Goal: Task Accomplishment & Management: Complete application form

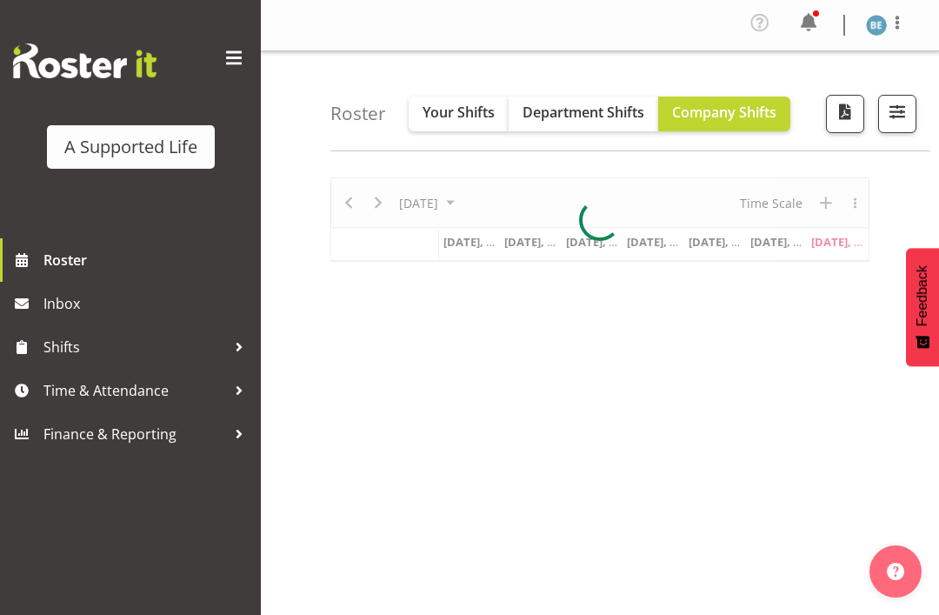
click at [240, 69] on span at bounding box center [234, 58] width 28 height 28
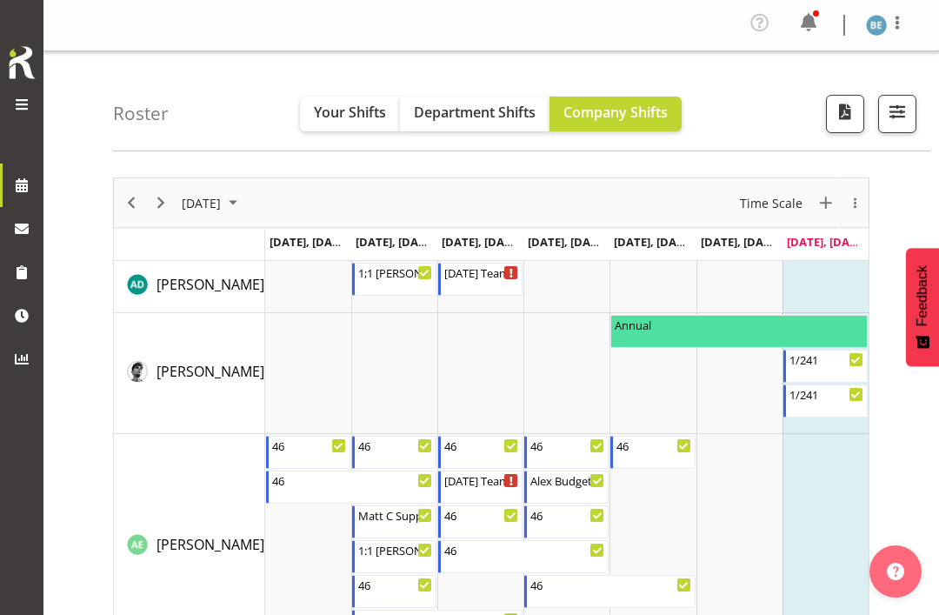
click at [803, 23] on span at bounding box center [809, 23] width 28 height 28
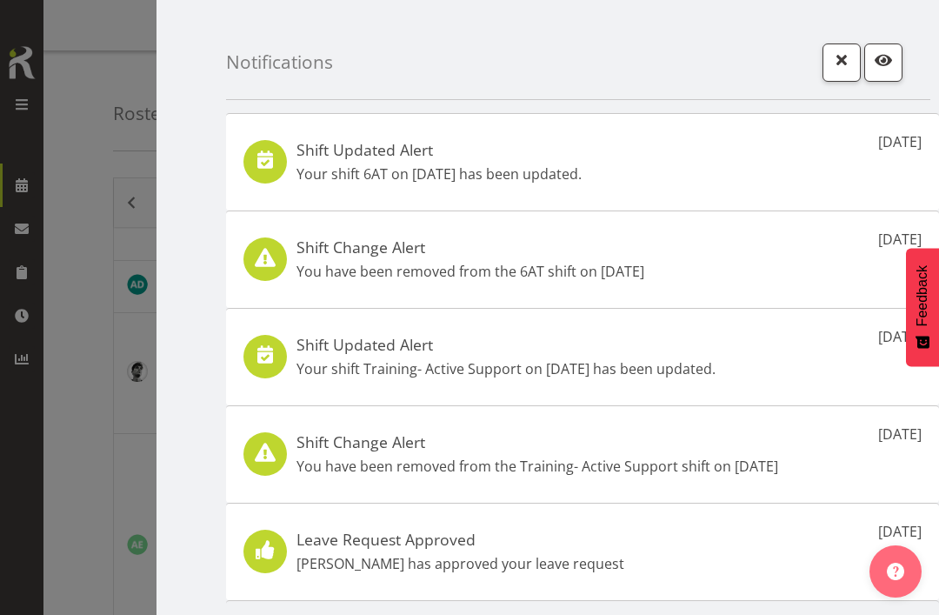
click at [525, 175] on p "Your shift 6AT on 5th Sep has been updated." at bounding box center [439, 174] width 285 height 21
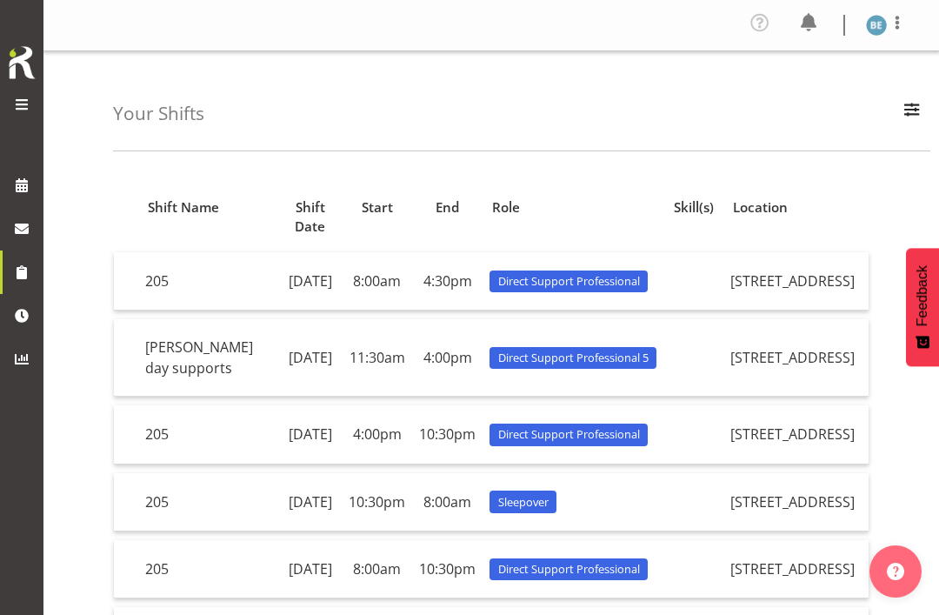
click at [31, 110] on span at bounding box center [21, 104] width 21 height 21
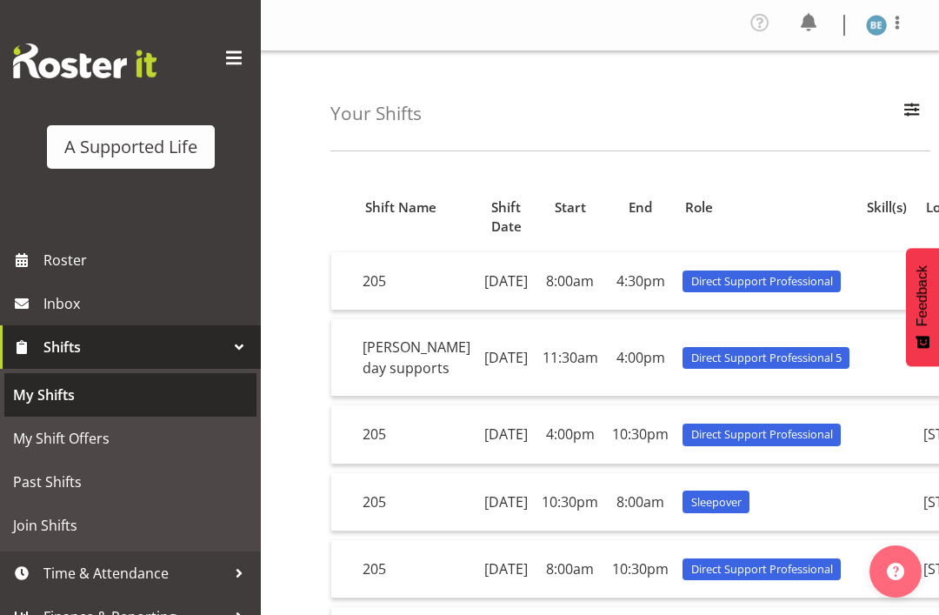
click at [57, 394] on span "My Shifts" at bounding box center [130, 395] width 235 height 26
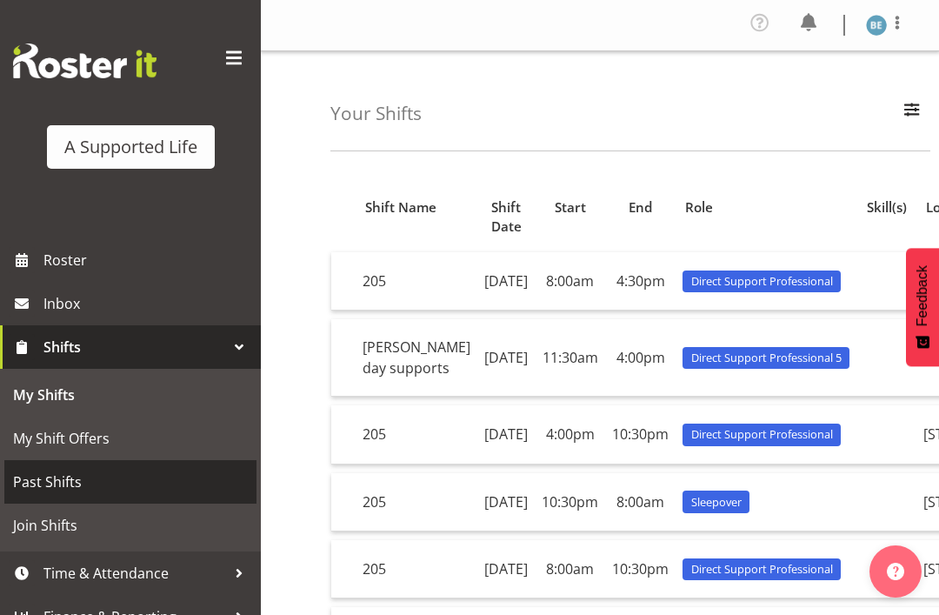
click at [63, 484] on span "Past Shifts" at bounding box center [130, 482] width 235 height 26
click at [878, 30] on img at bounding box center [876, 25] width 21 height 21
click at [907, 25] on span at bounding box center [897, 22] width 21 height 21
click at [905, 25] on span at bounding box center [897, 22] width 21 height 21
click at [638, 103] on div "Your Shifts All Locations Day Week Month All Apply" at bounding box center [631, 101] width 600 height 100
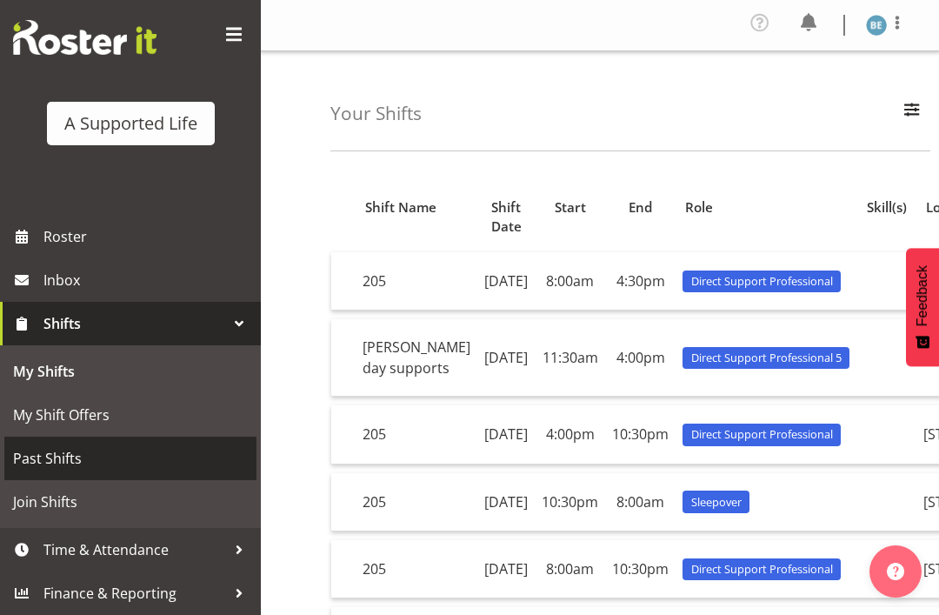
scroll to position [23, 0]
click at [138, 410] on span "My Shift Offers" at bounding box center [130, 415] width 235 height 26
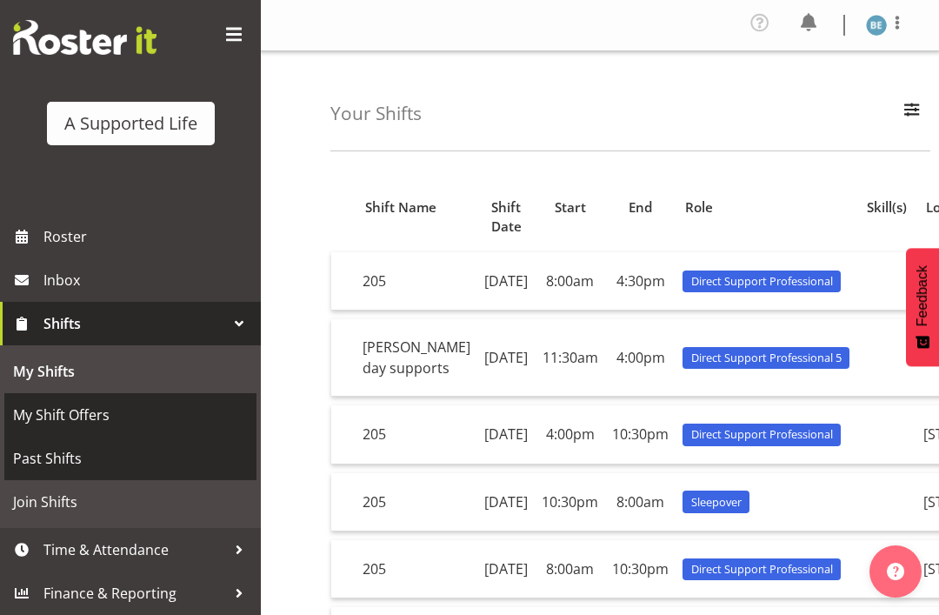
click at [88, 228] on span "Roster" at bounding box center [147, 237] width 209 height 26
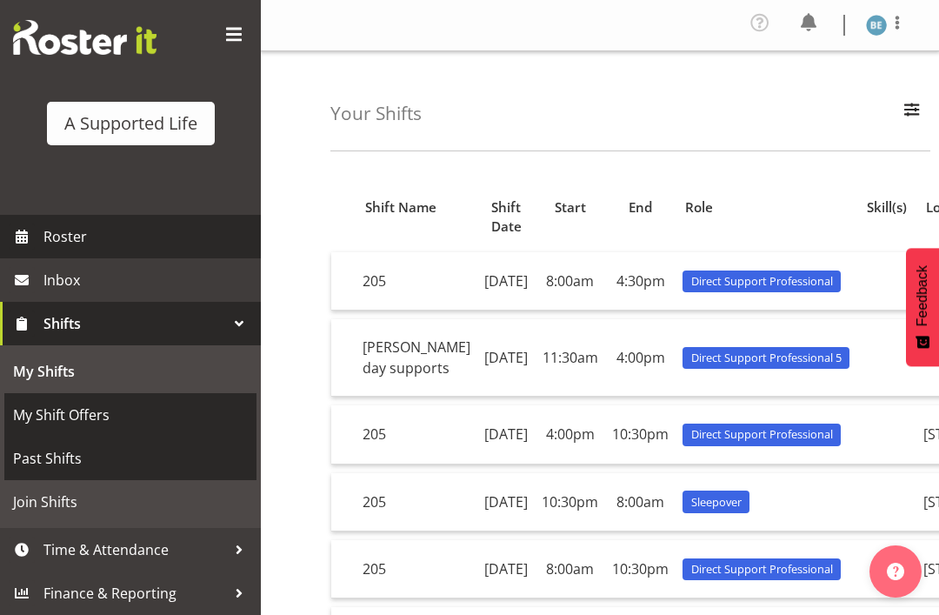
click at [237, 35] on span at bounding box center [234, 35] width 28 height 28
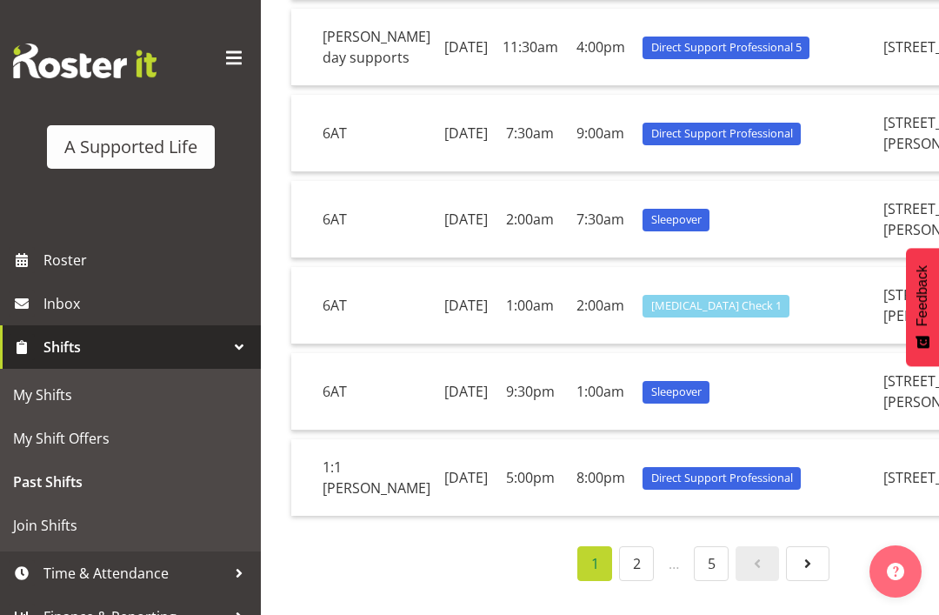
scroll to position [705, 0]
click at [223, 58] on span at bounding box center [234, 58] width 28 height 28
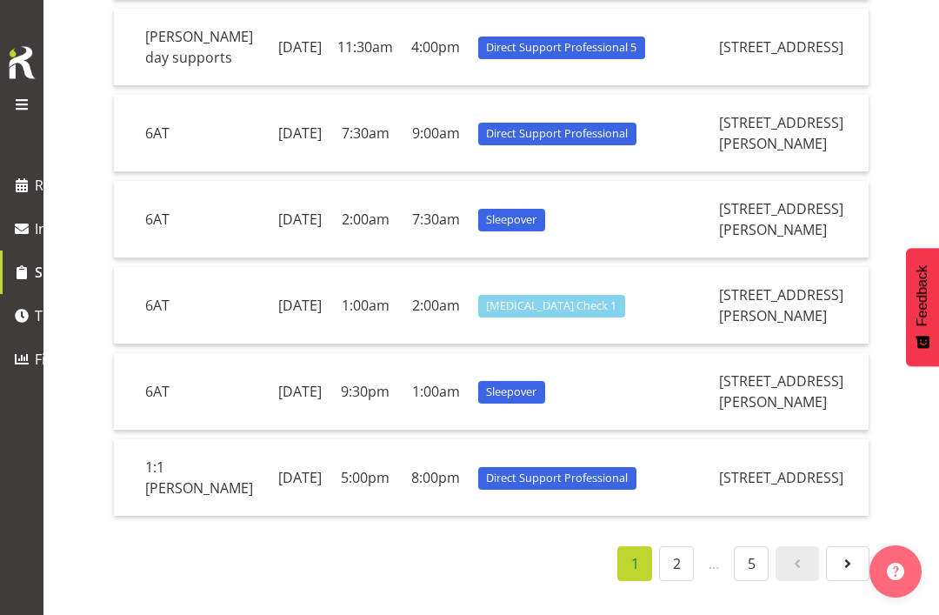
scroll to position [0, 0]
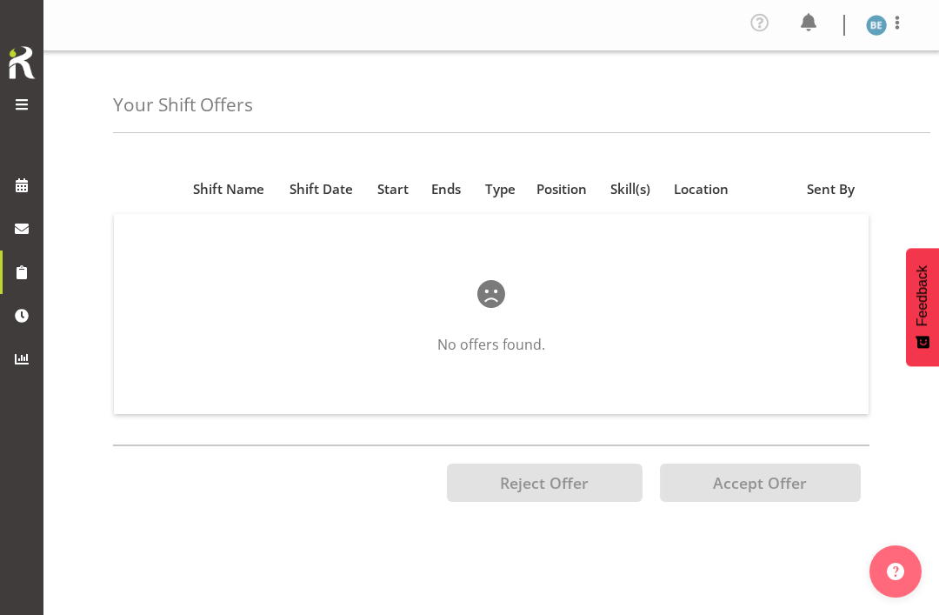
click at [29, 105] on span at bounding box center [21, 104] width 21 height 21
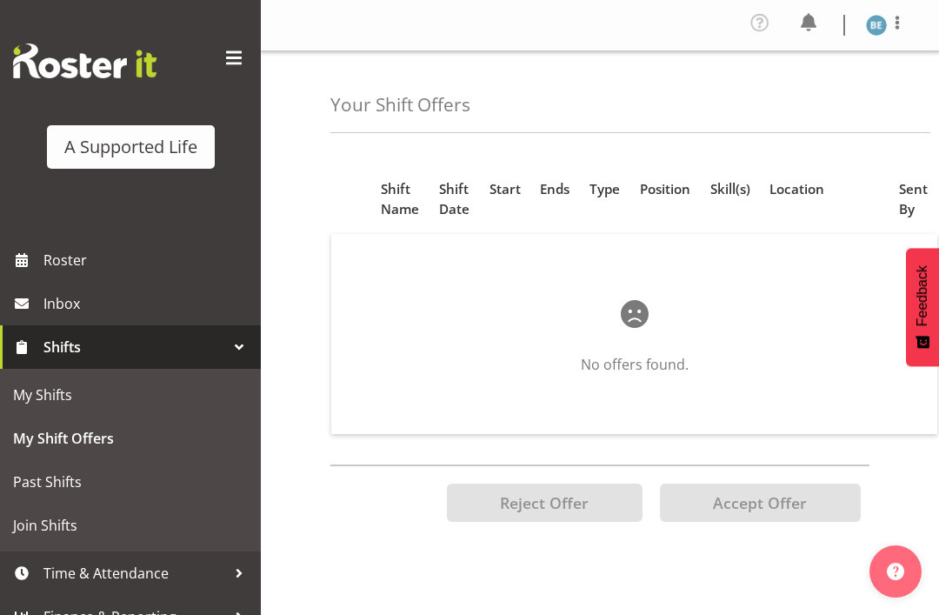
click at [237, 54] on span at bounding box center [234, 58] width 28 height 28
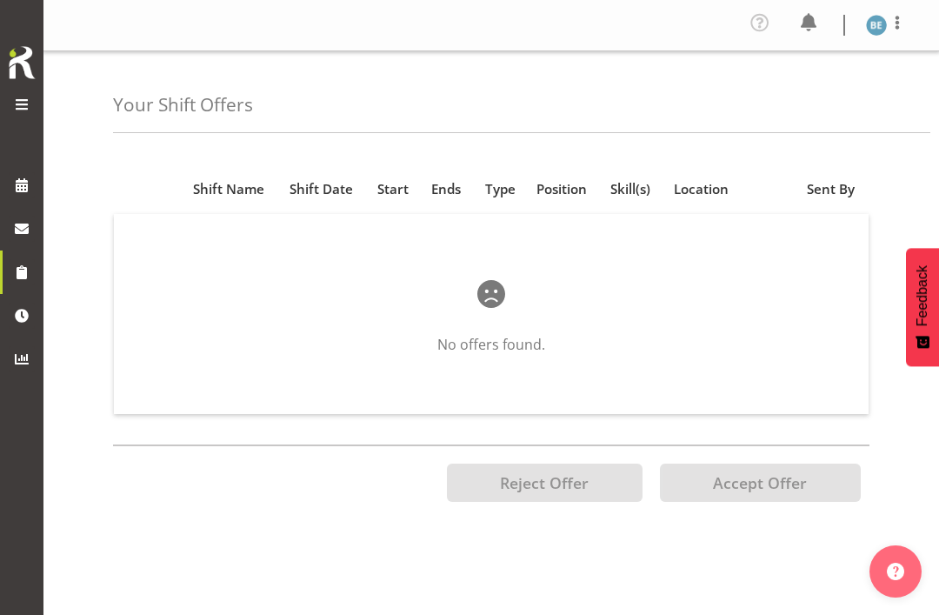
click at [903, 24] on span at bounding box center [897, 22] width 21 height 21
click at [817, 22] on span at bounding box center [809, 23] width 28 height 28
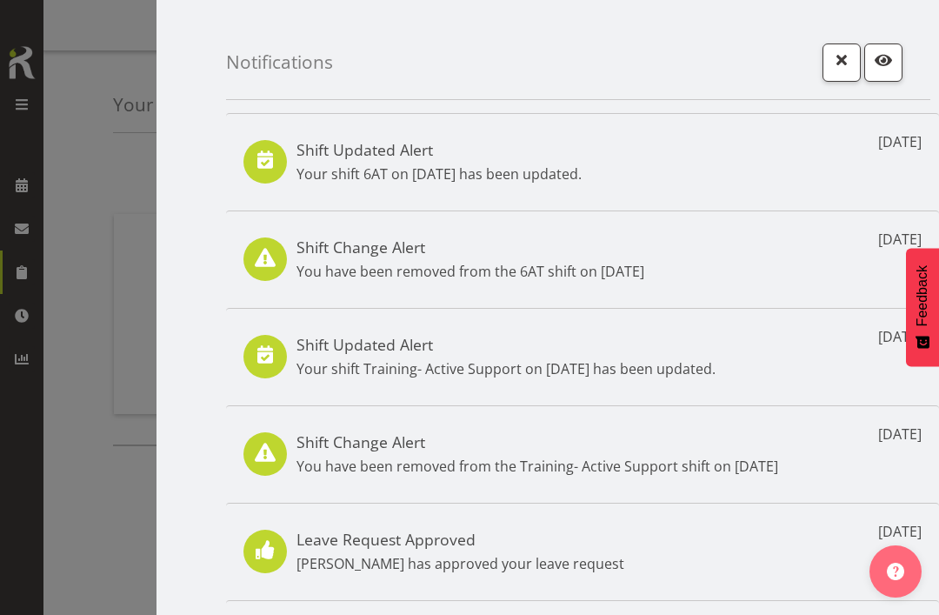
click at [900, 53] on button "button" at bounding box center [884, 62] width 38 height 38
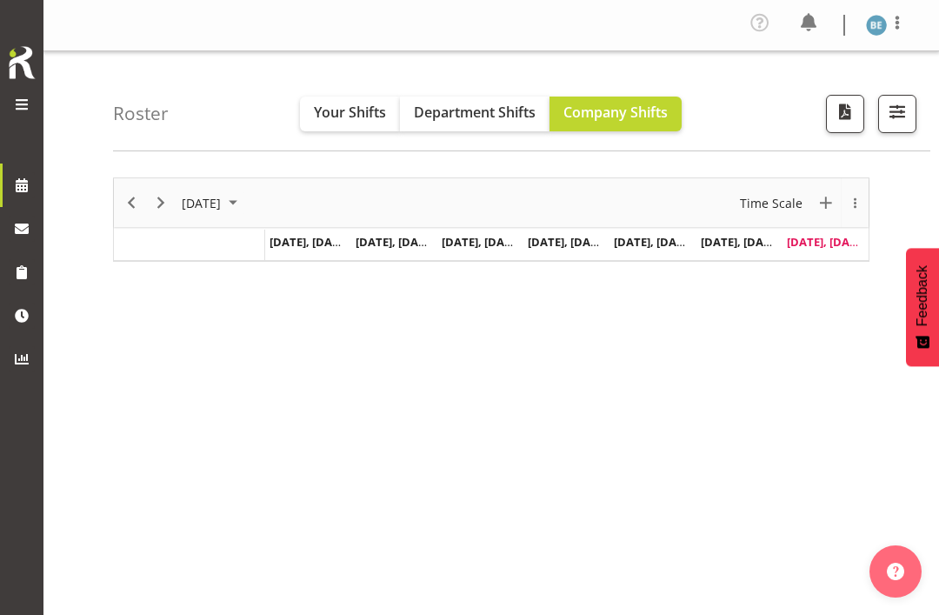
click at [357, 116] on span "Your Shifts" at bounding box center [350, 112] width 72 height 19
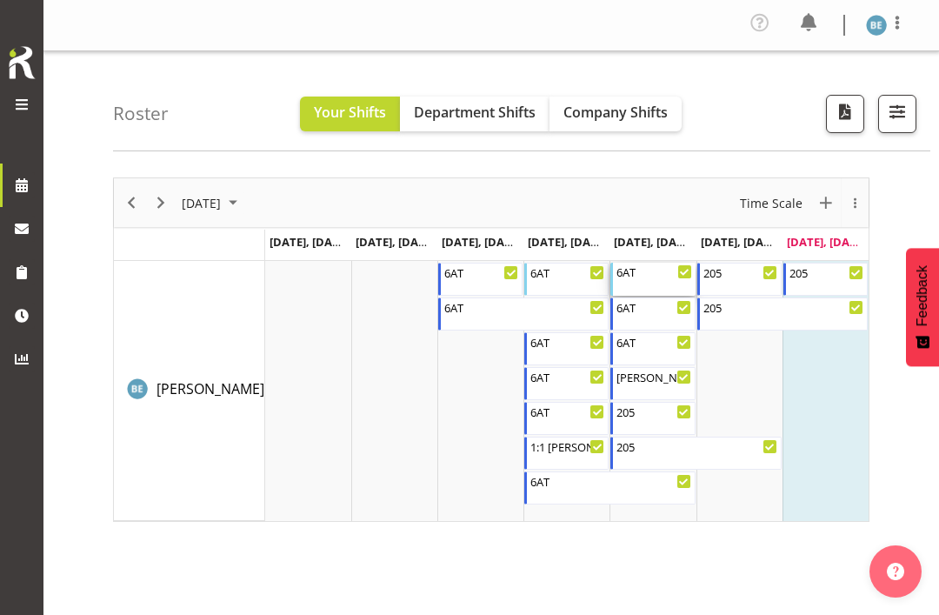
click at [658, 274] on div "6AT" at bounding box center [654, 271] width 75 height 17
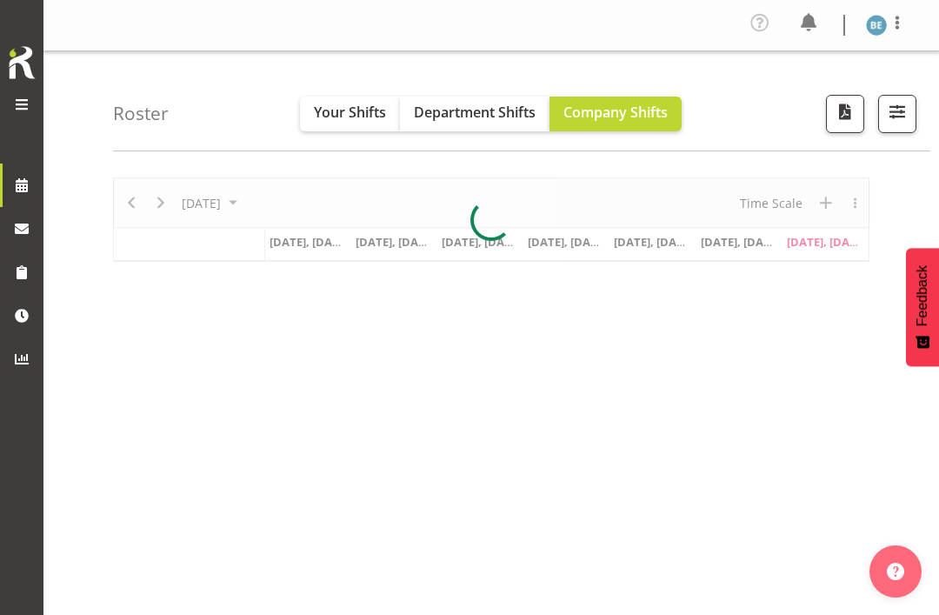
click at [23, 110] on span at bounding box center [21, 104] width 21 height 21
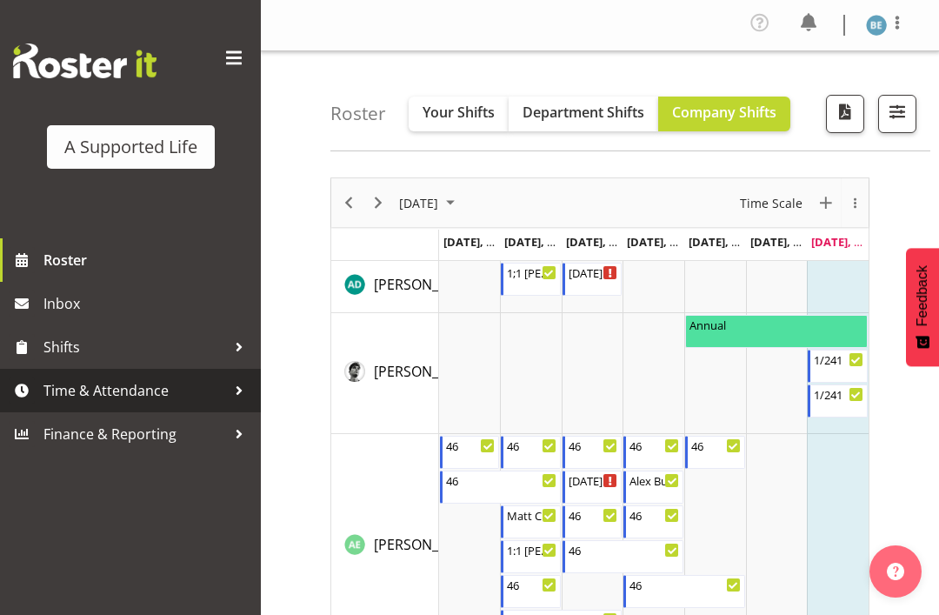
click at [130, 391] on span "Time & Attendance" at bounding box center [134, 391] width 183 height 26
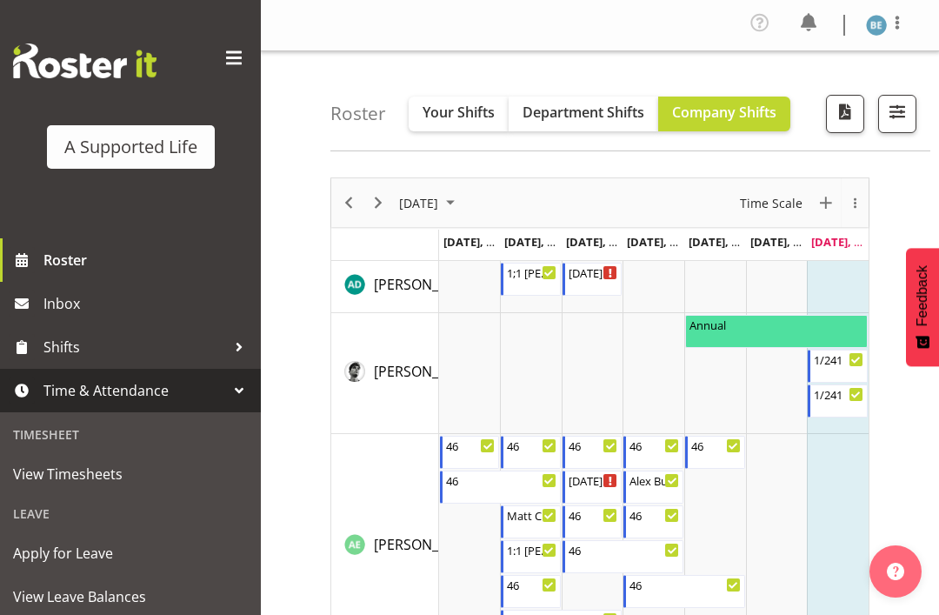
click at [93, 552] on span "Apply for Leave" at bounding box center [130, 553] width 235 height 26
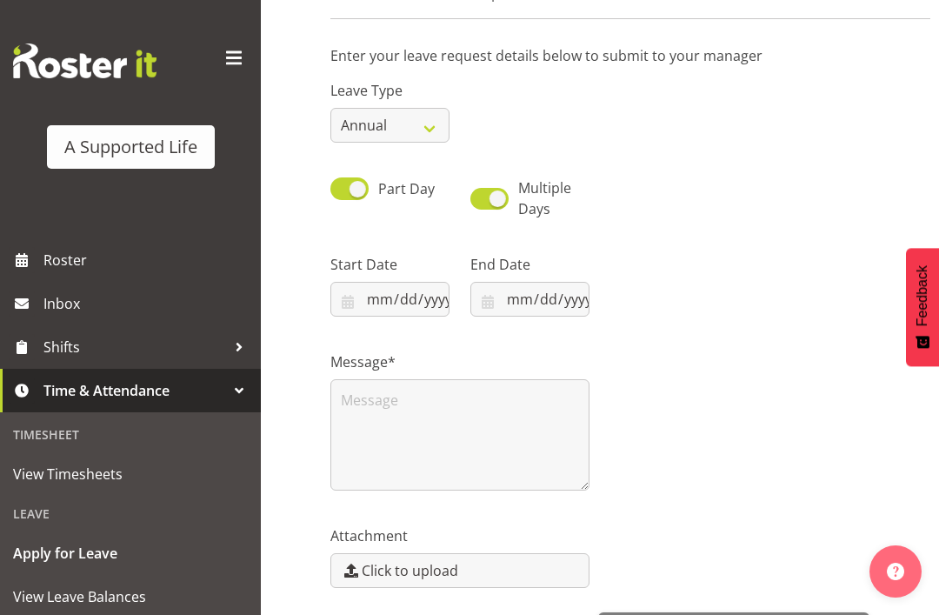
scroll to position [117, 0]
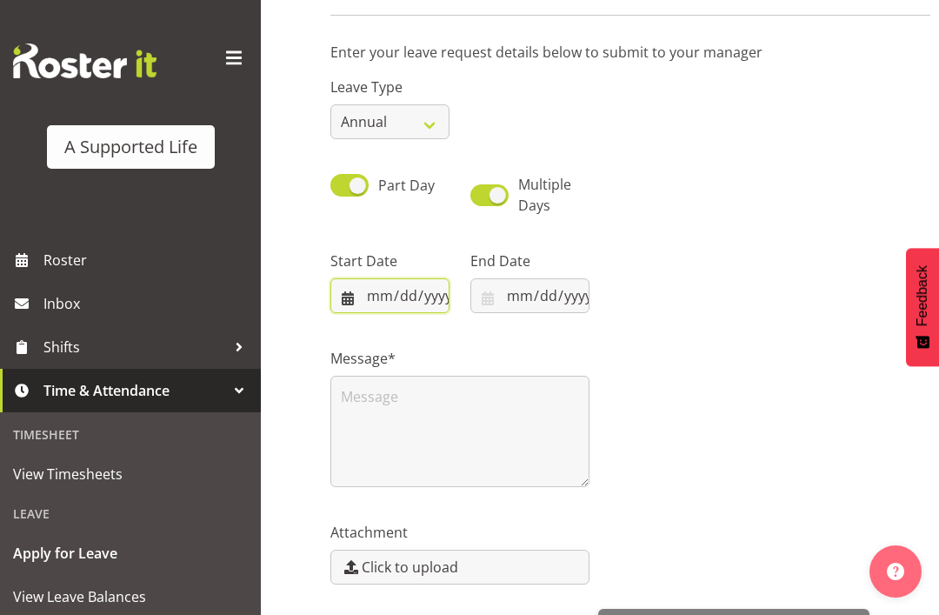
click at [356, 297] on input "datetime-local" at bounding box center [390, 295] width 119 height 35
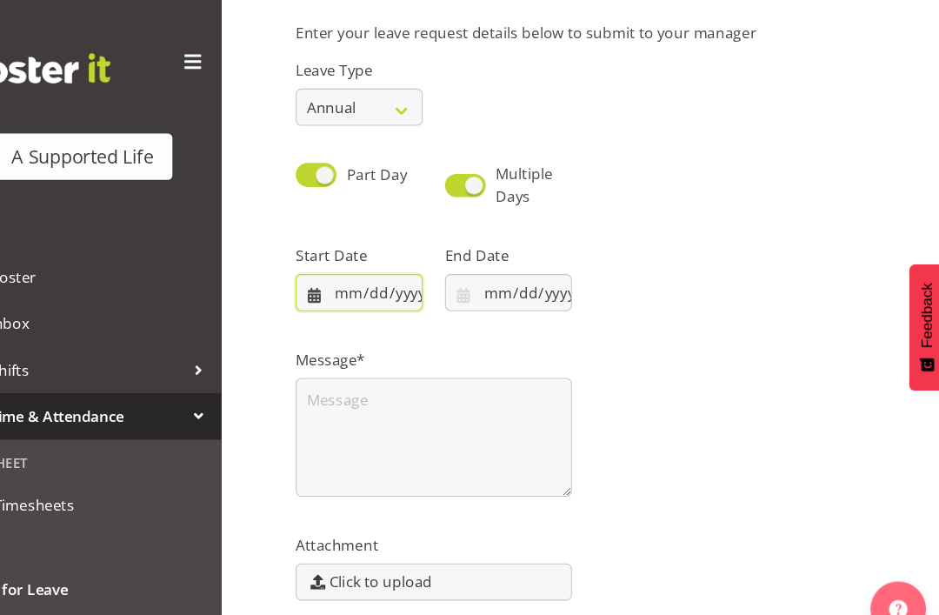
scroll to position [139, 0]
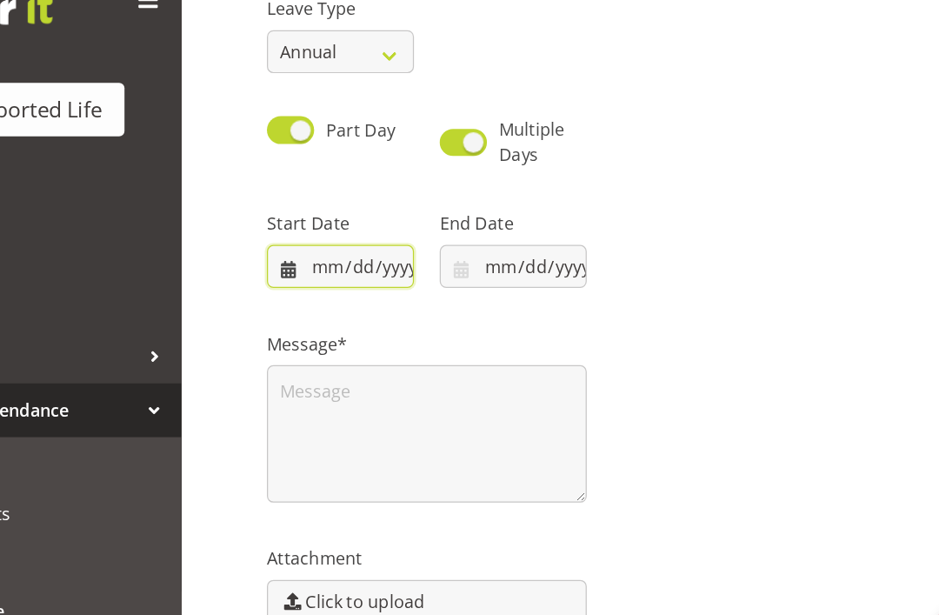
click at [331, 257] on input "datetime-local" at bounding box center [390, 274] width 119 height 35
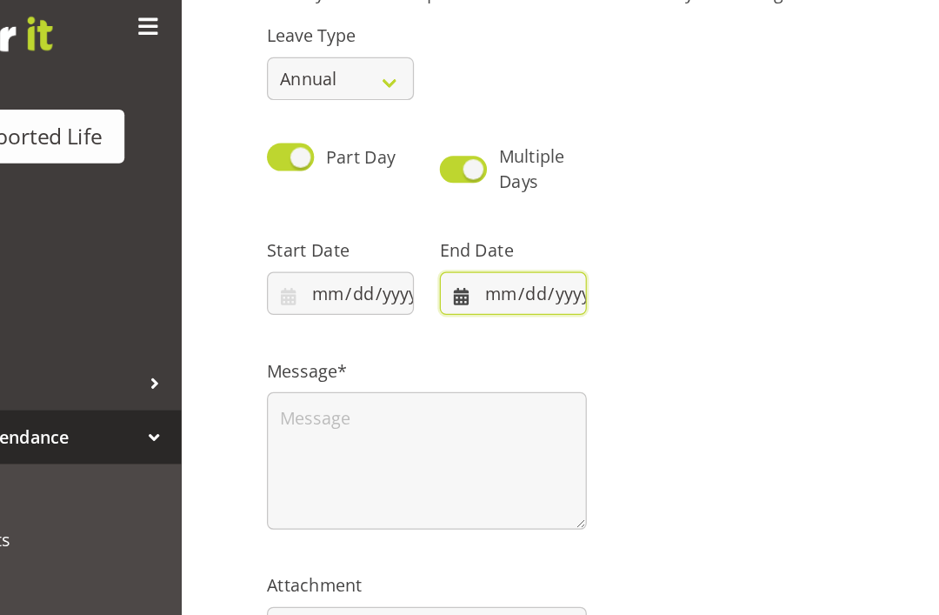
click at [471, 257] on input "datetime-local" at bounding box center [530, 274] width 119 height 35
type input "2025-09-28T09:00"
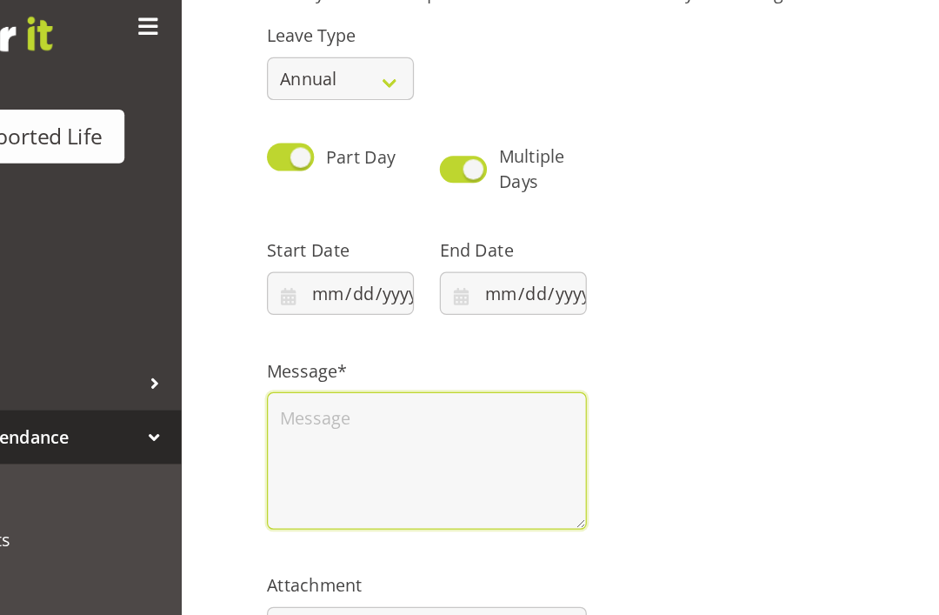
click at [331, 359] on textarea at bounding box center [460, 409] width 259 height 111
type input "2025-09-28T16:30"
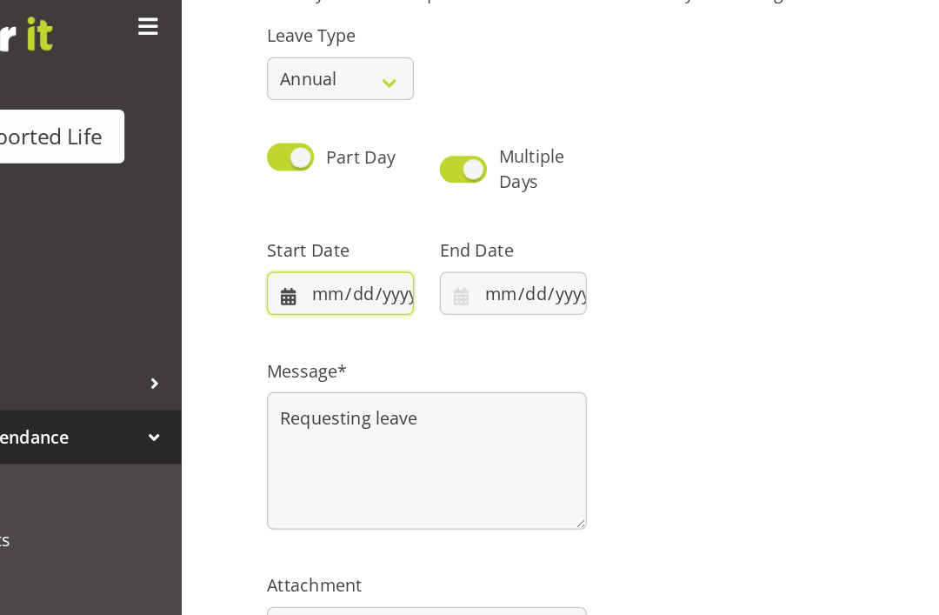
click at [331, 257] on input "datetime-local" at bounding box center [390, 274] width 119 height 35
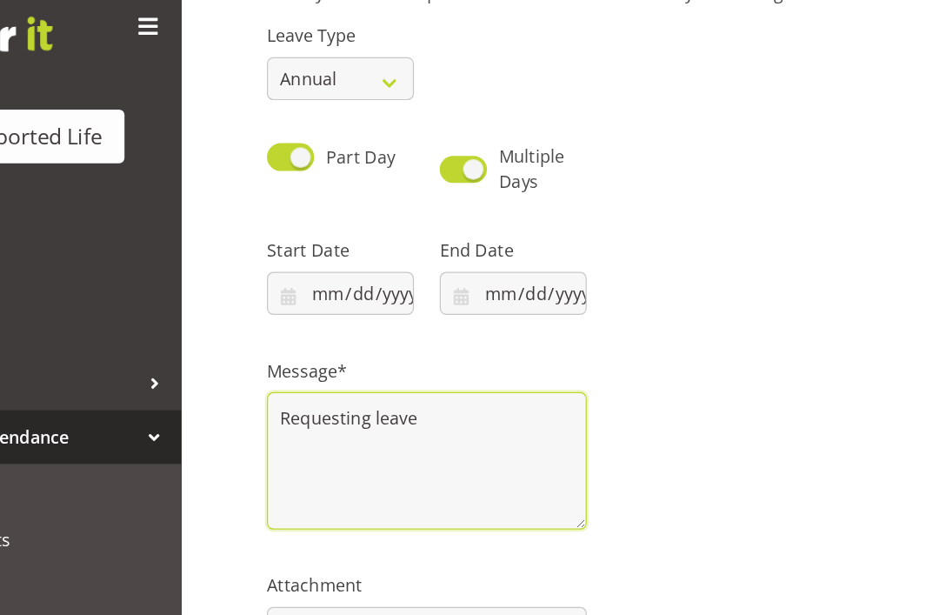
click at [363, 354] on textarea "Requesting leave" at bounding box center [460, 409] width 259 height 111
click at [404, 354] on textarea "Requesting leave from 9am Sunday 28th Sept until" at bounding box center [460, 409] width 259 height 111
click at [382, 360] on textarea "Requesting leave from 9am - 4.30pm Sunday 28th Sept until" at bounding box center [460, 409] width 259 height 111
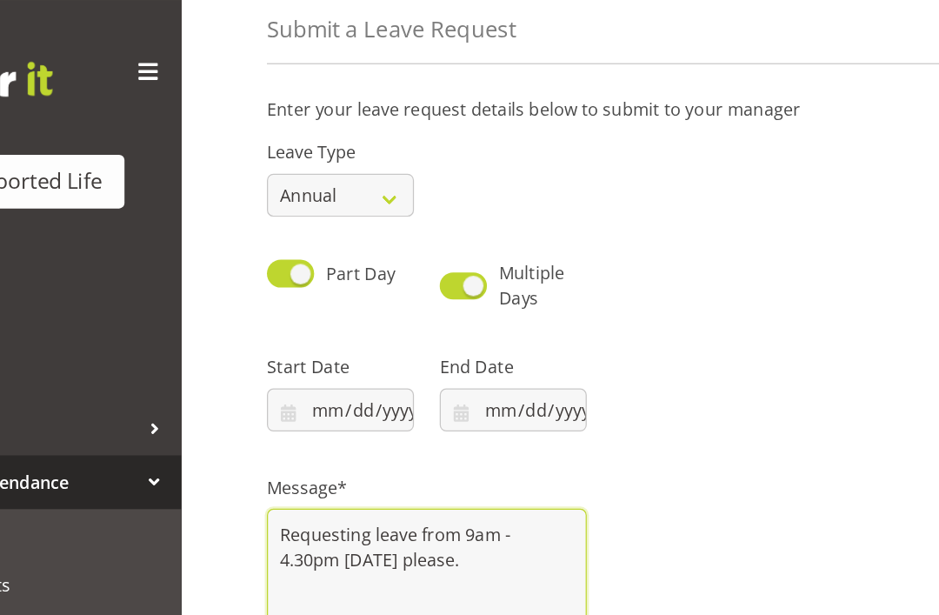
scroll to position [79, 0]
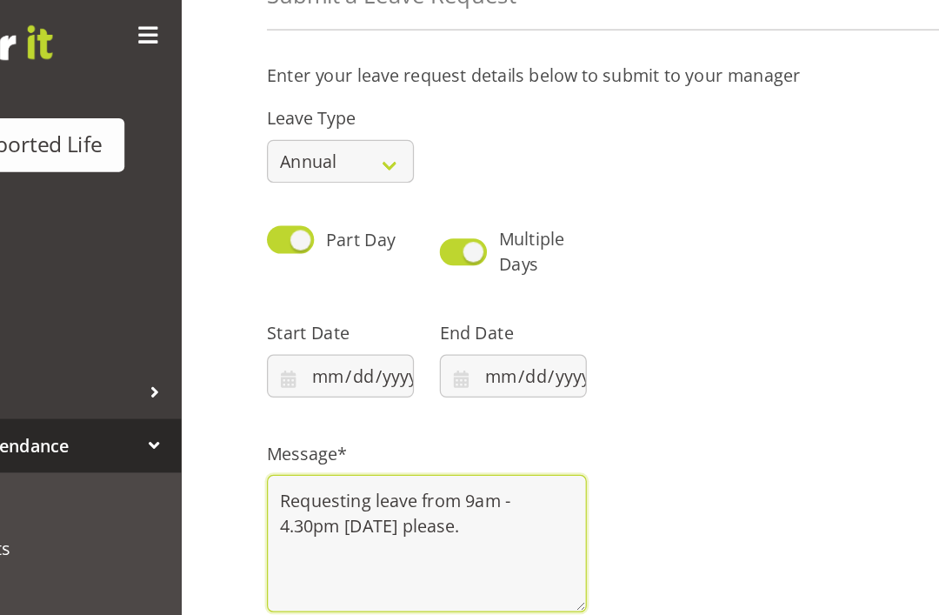
type textarea "Requesting leave from 9am - 4.30pm Sunday 28th Sept please."
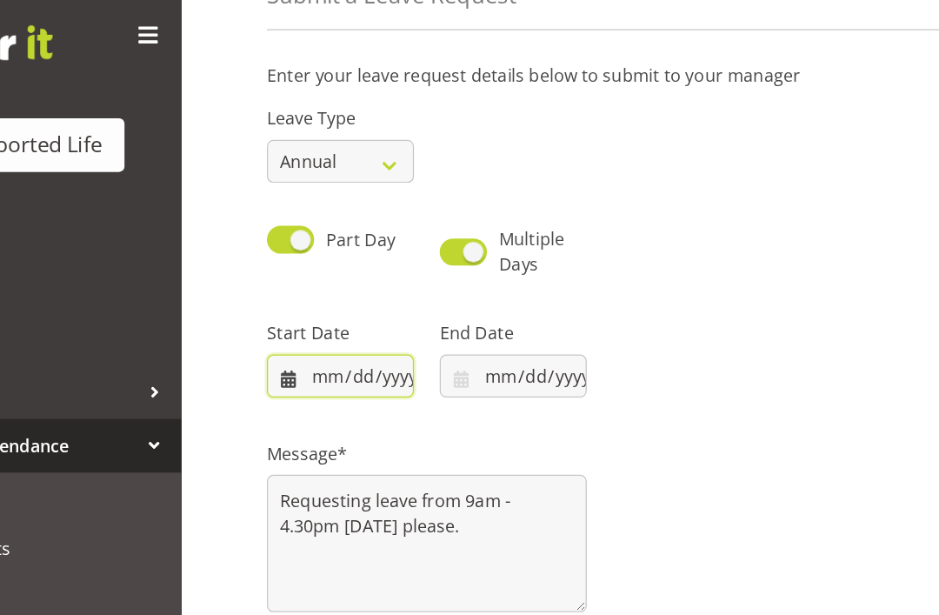
click at [331, 317] on input "datetime-local" at bounding box center [390, 334] width 119 height 35
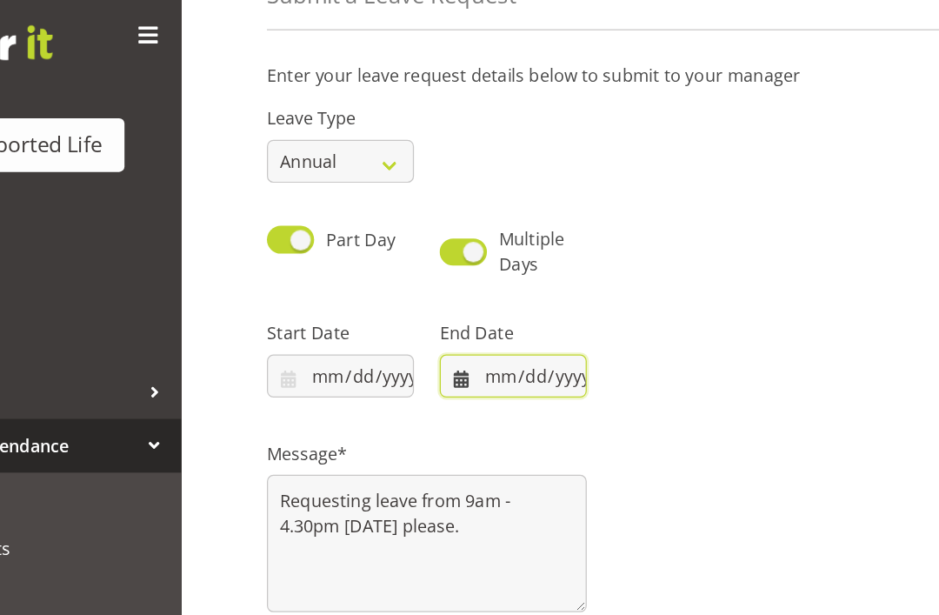
click at [471, 317] on input "datetime-local" at bounding box center [530, 334] width 119 height 35
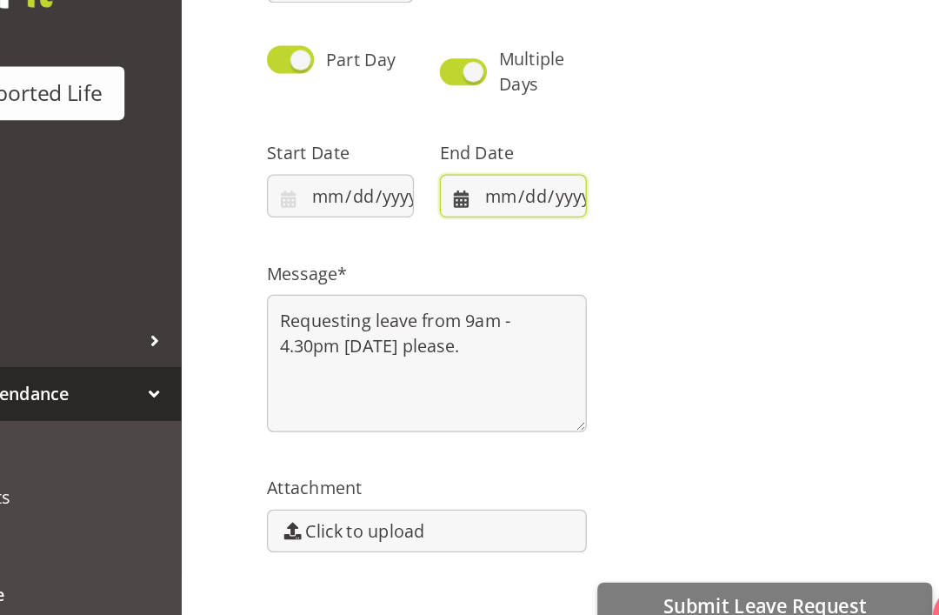
scroll to position [227, 0]
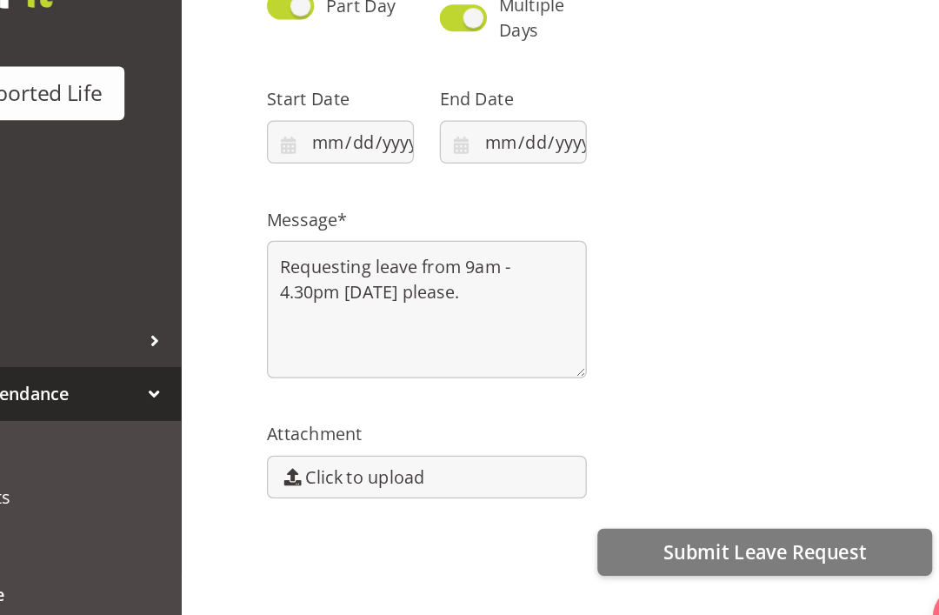
click at [652, 507] on span "Submit Leave Request" at bounding box center [734, 518] width 164 height 23
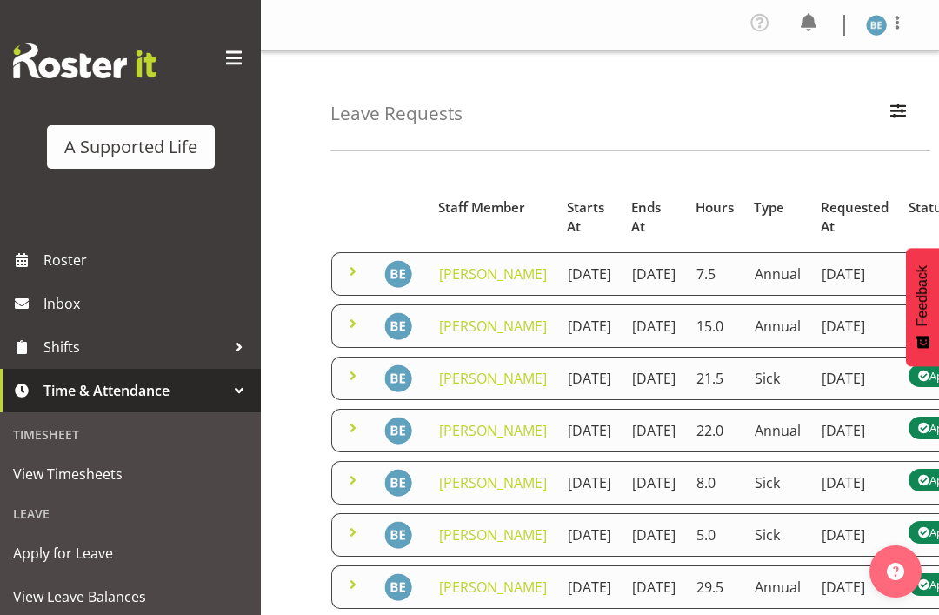
click at [231, 63] on span at bounding box center [234, 58] width 28 height 28
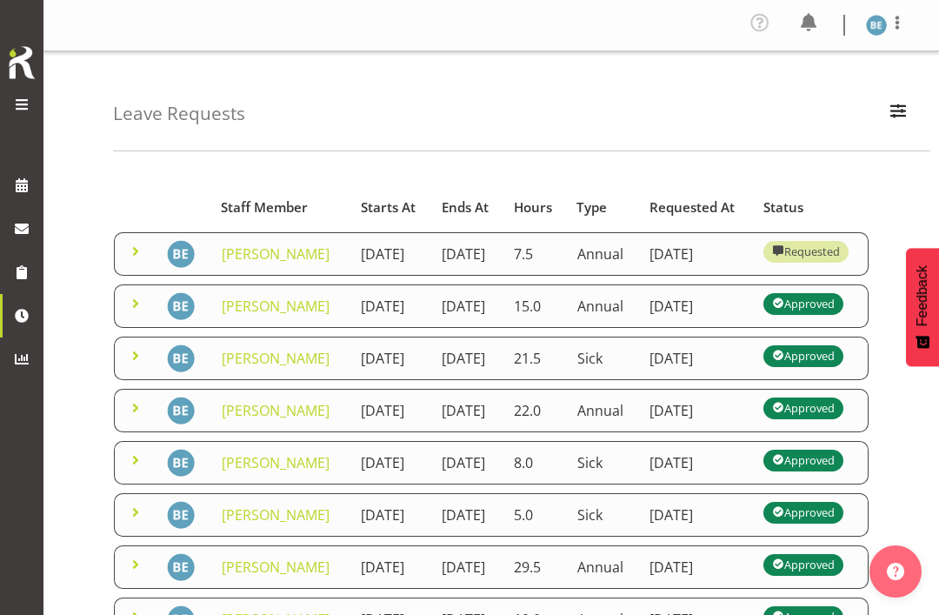
click at [20, 111] on span at bounding box center [21, 104] width 21 height 21
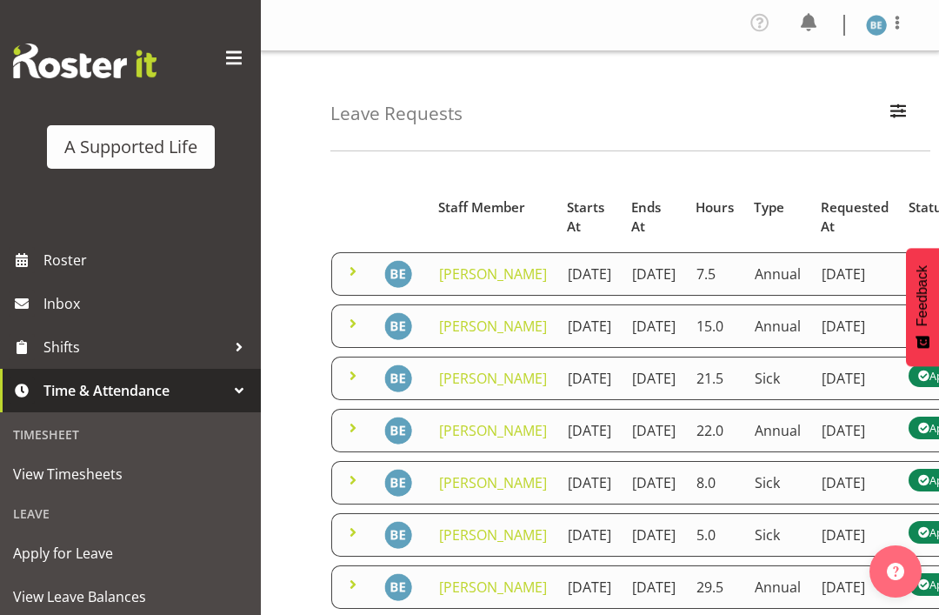
click at [99, 256] on span "Roster" at bounding box center [147, 260] width 209 height 26
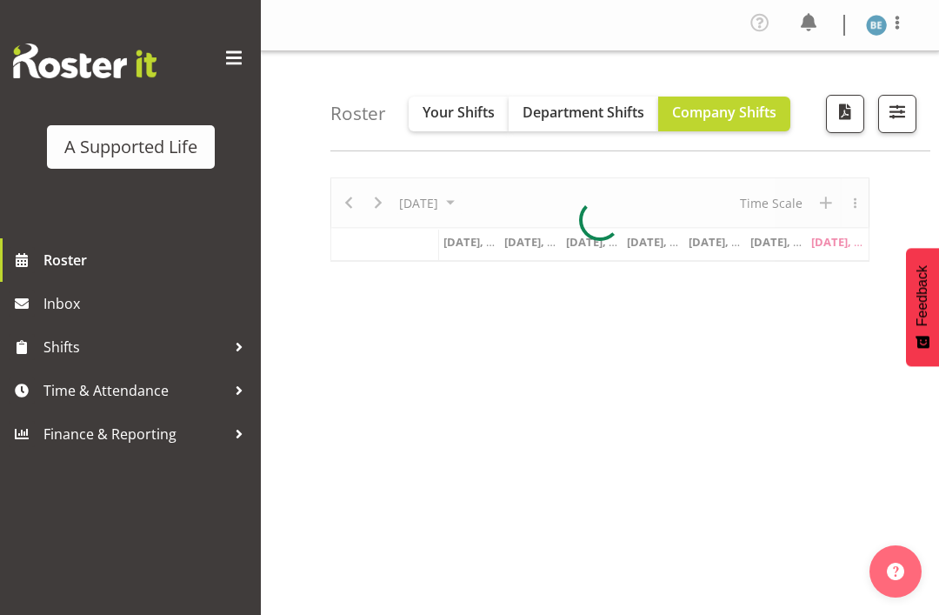
click at [240, 58] on span at bounding box center [234, 58] width 28 height 28
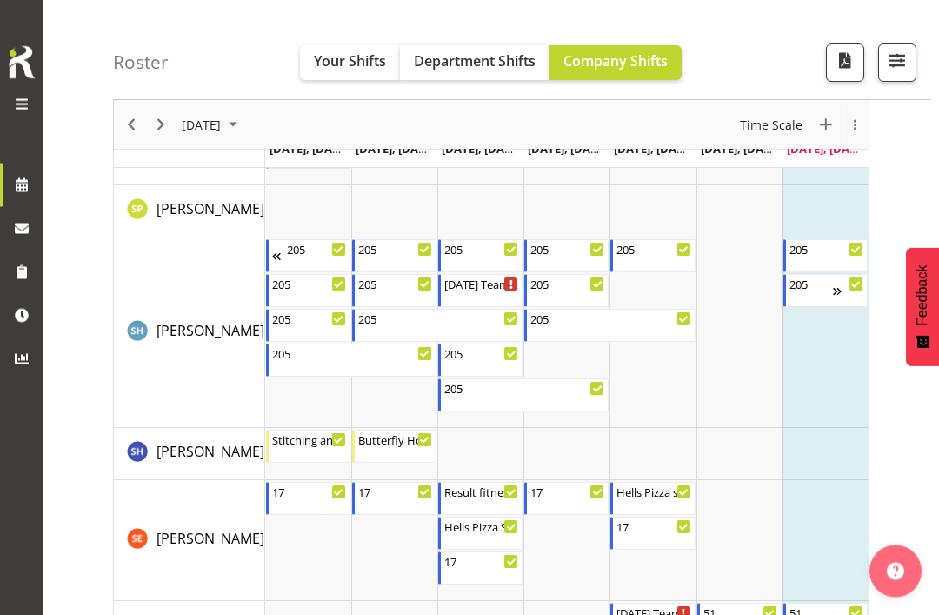
scroll to position [8288, 0]
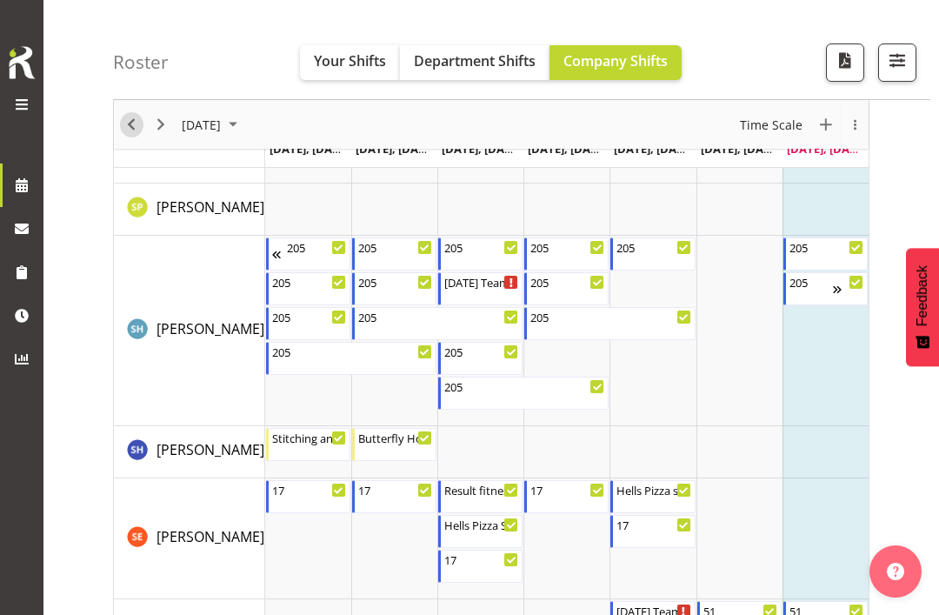
click at [133, 126] on span "Previous" at bounding box center [131, 125] width 21 height 22
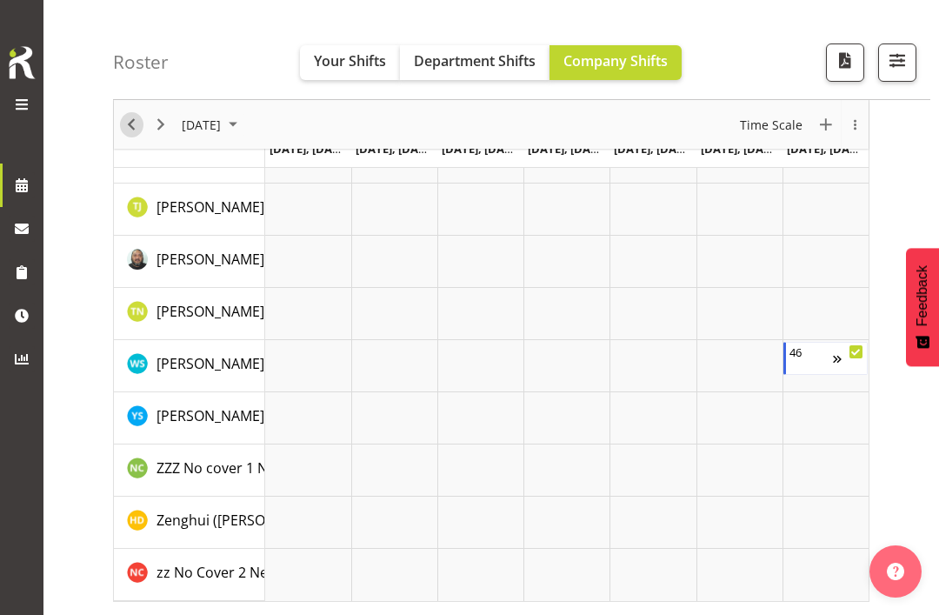
scroll to position [190, 0]
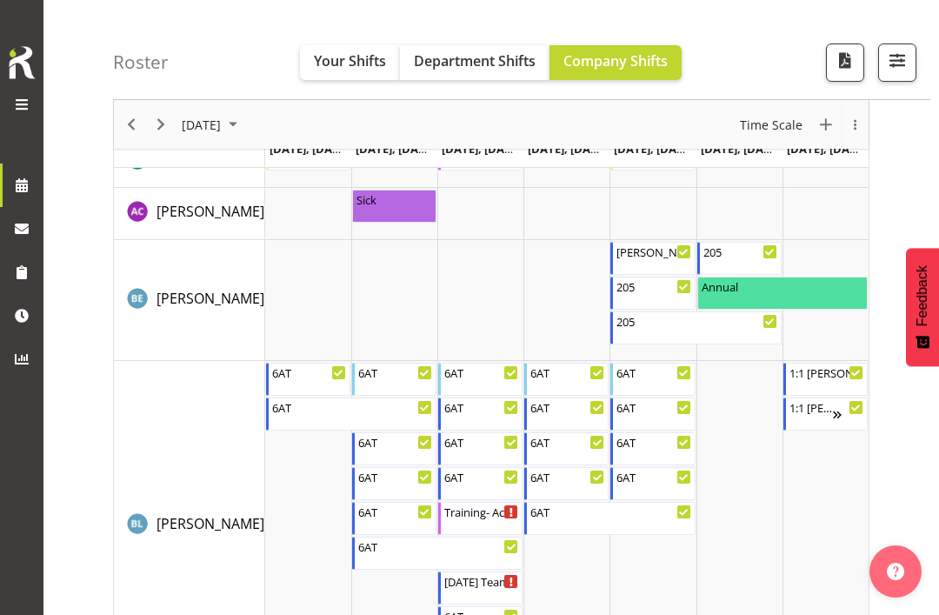
scroll to position [1339, 0]
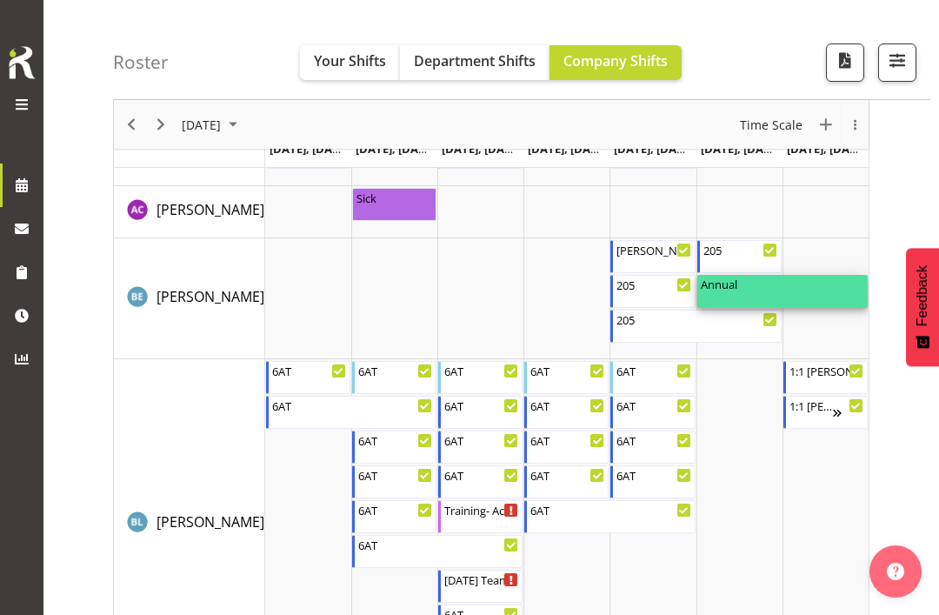
click at [831, 289] on div "Annual" at bounding box center [783, 283] width 164 height 17
click at [34, 117] on div at bounding box center [21, 107] width 35 height 26
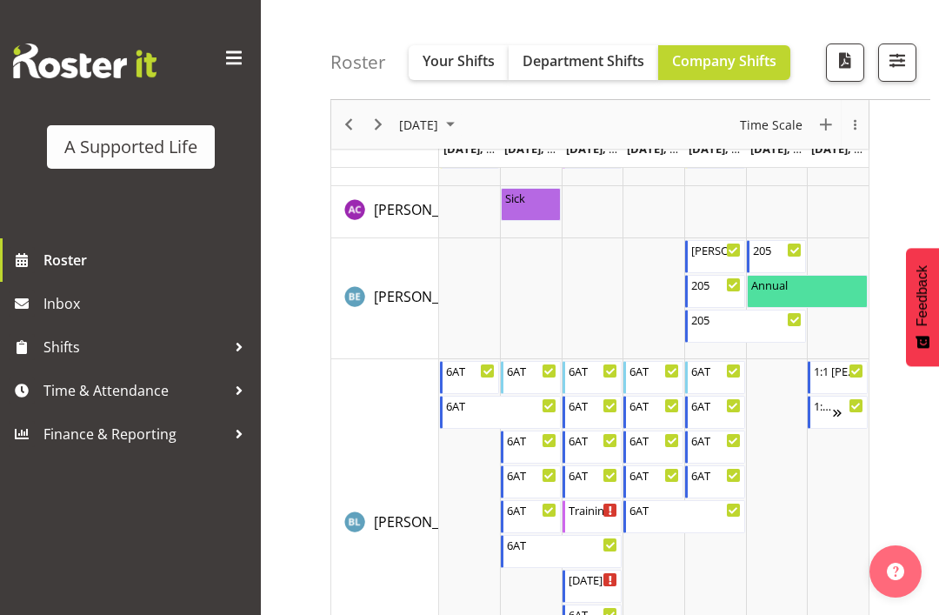
click at [237, 66] on span at bounding box center [234, 58] width 28 height 28
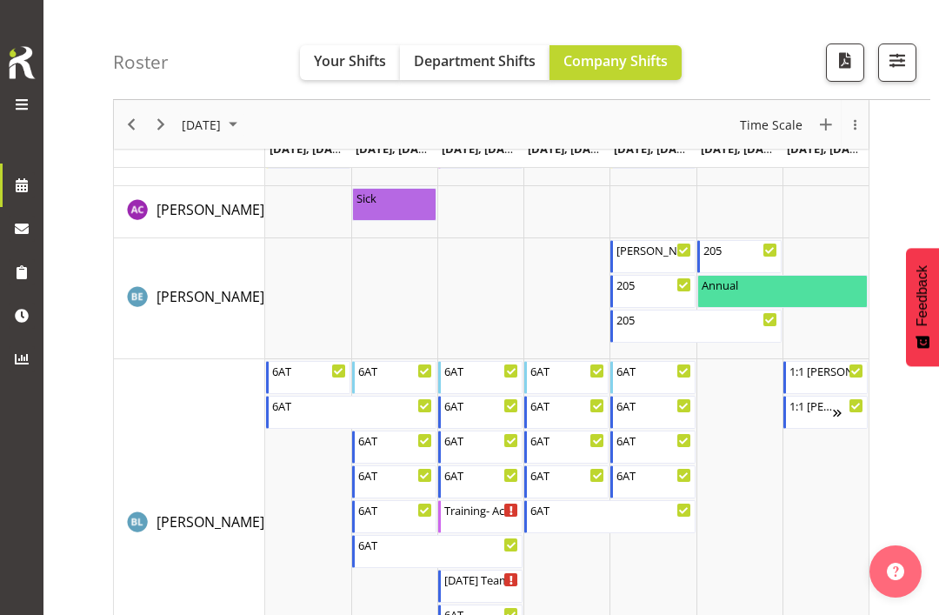
click at [22, 112] on span at bounding box center [21, 104] width 21 height 21
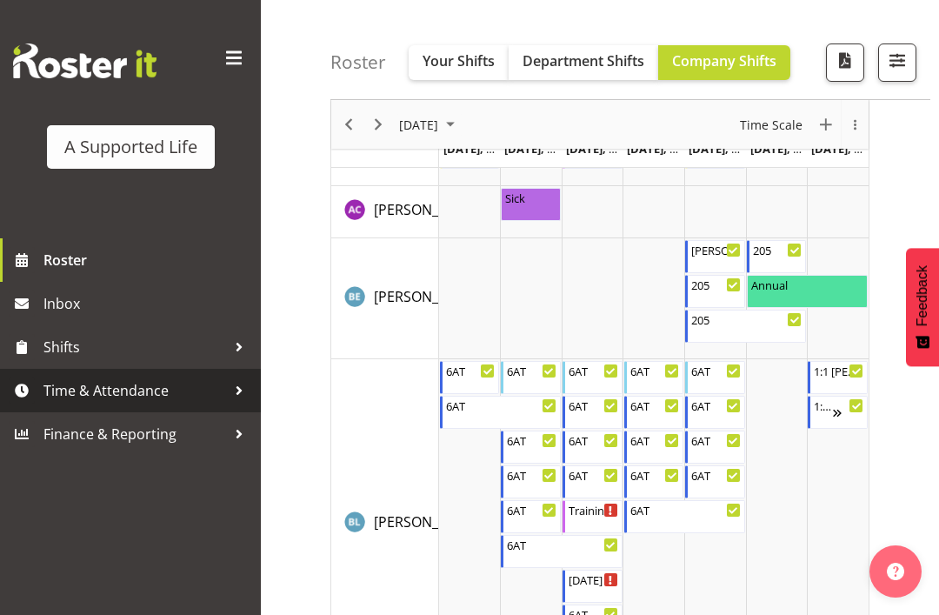
click at [146, 397] on span "Time & Attendance" at bounding box center [134, 391] width 183 height 26
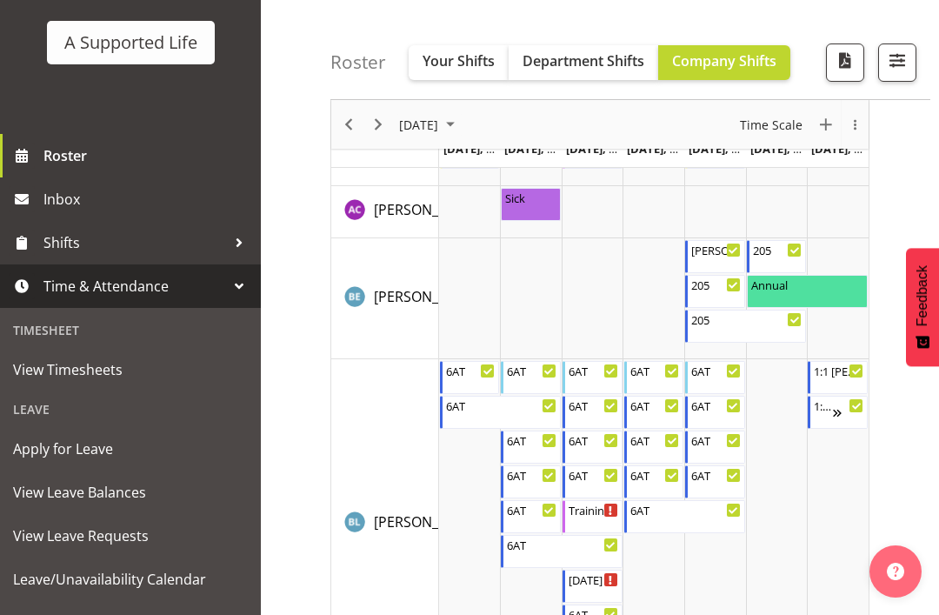
scroll to position [108, 0]
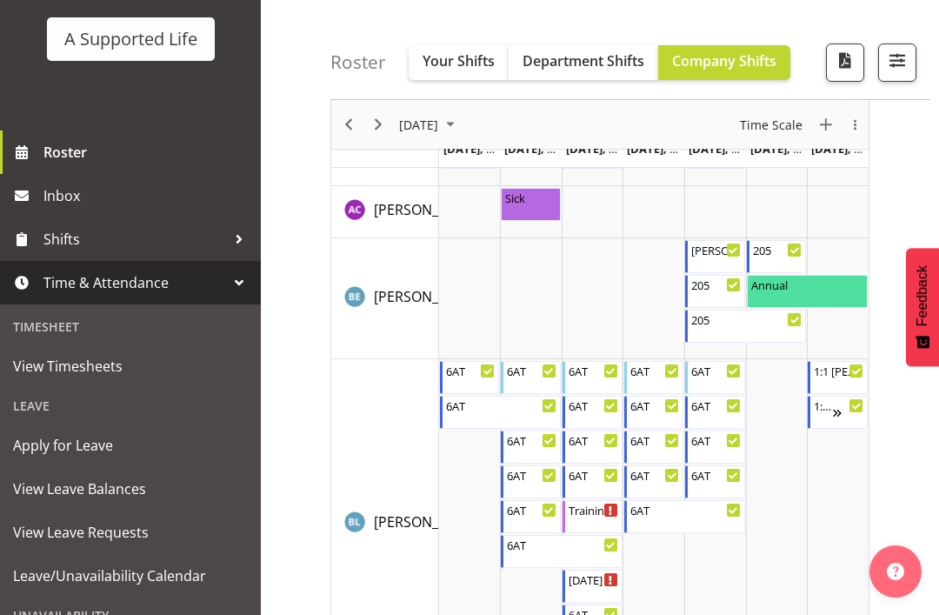
click at [123, 497] on span "View Leave Balances" at bounding box center [130, 489] width 235 height 26
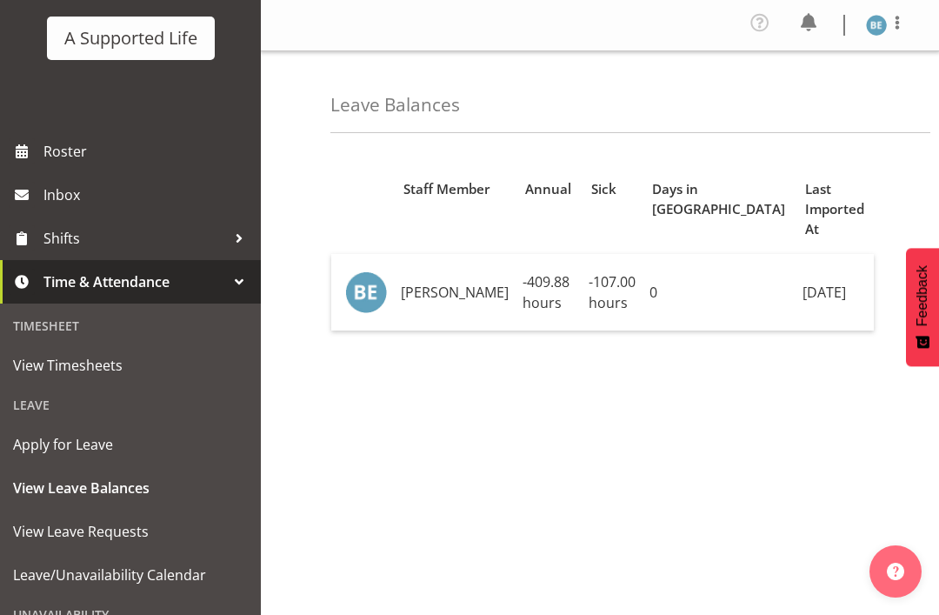
scroll to position [115, 0]
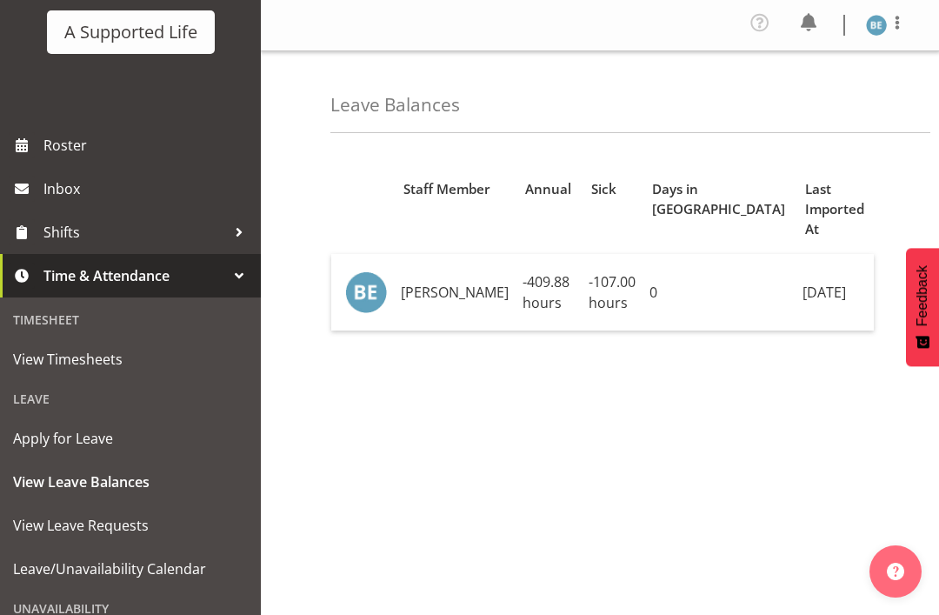
click at [125, 528] on span "View Leave Requests" at bounding box center [130, 525] width 235 height 26
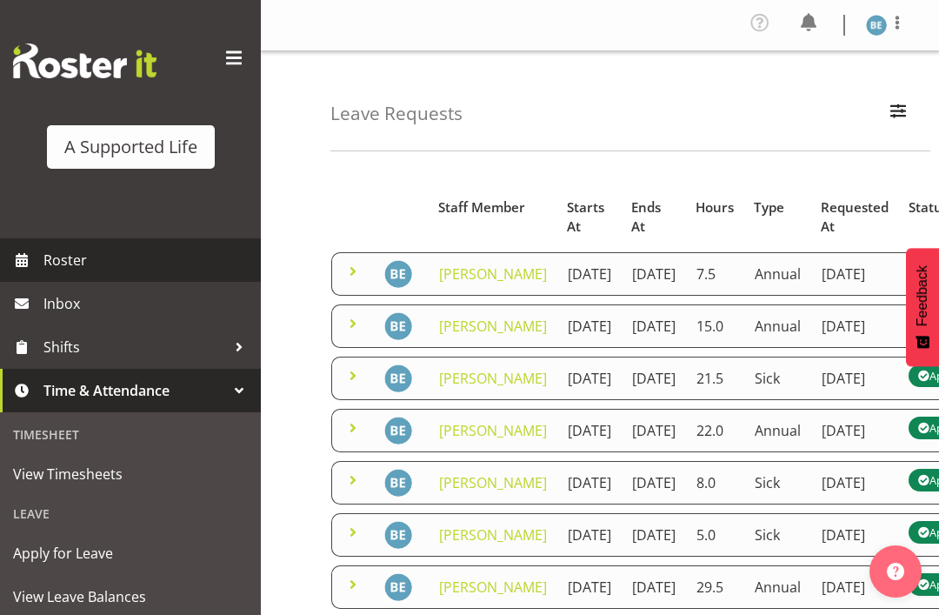
click at [122, 256] on span "Roster" at bounding box center [147, 260] width 209 height 26
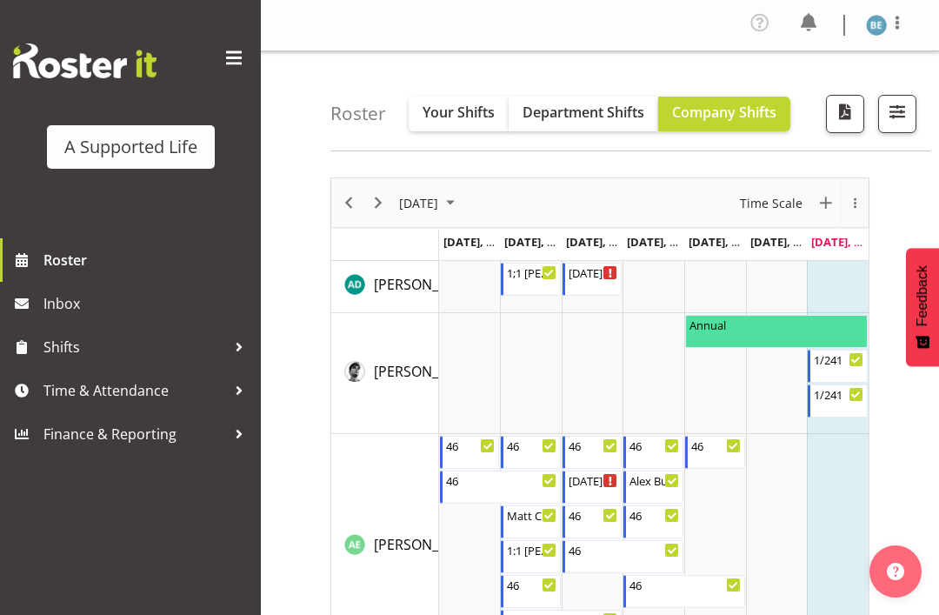
click at [237, 66] on span at bounding box center [234, 58] width 28 height 28
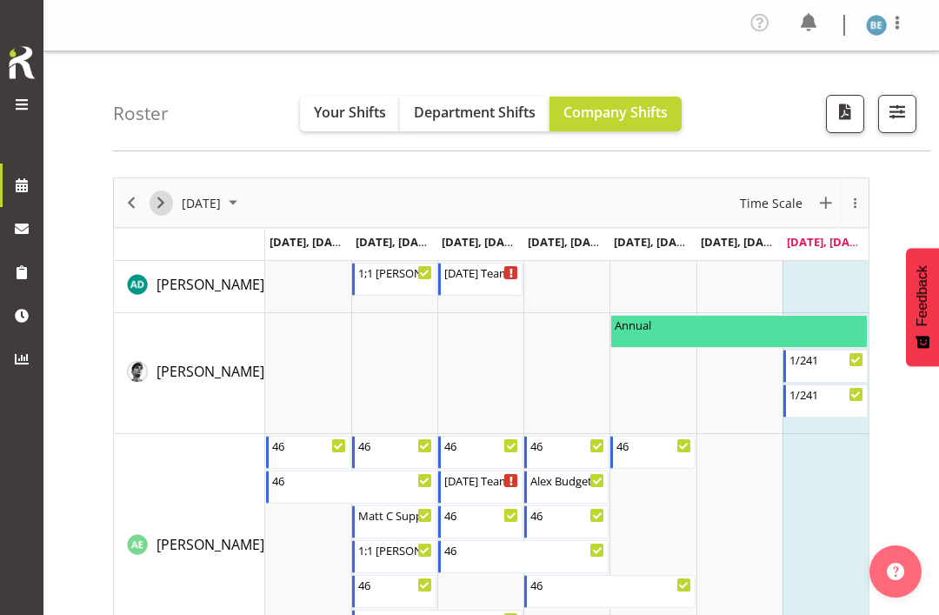
click at [163, 204] on span "Next" at bounding box center [160, 203] width 21 height 22
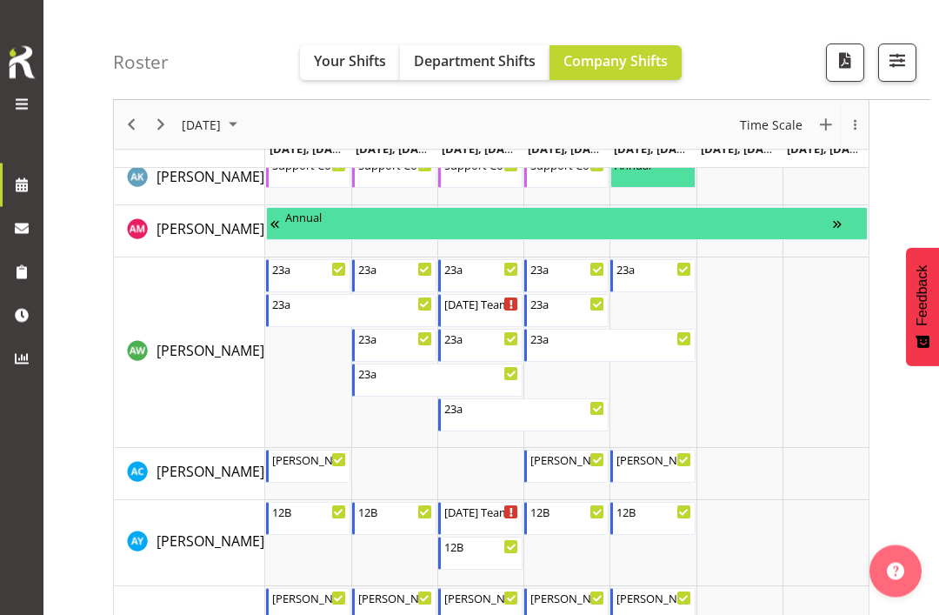
scroll to position [697, 0]
